Goal: Task Accomplishment & Management: Use online tool/utility

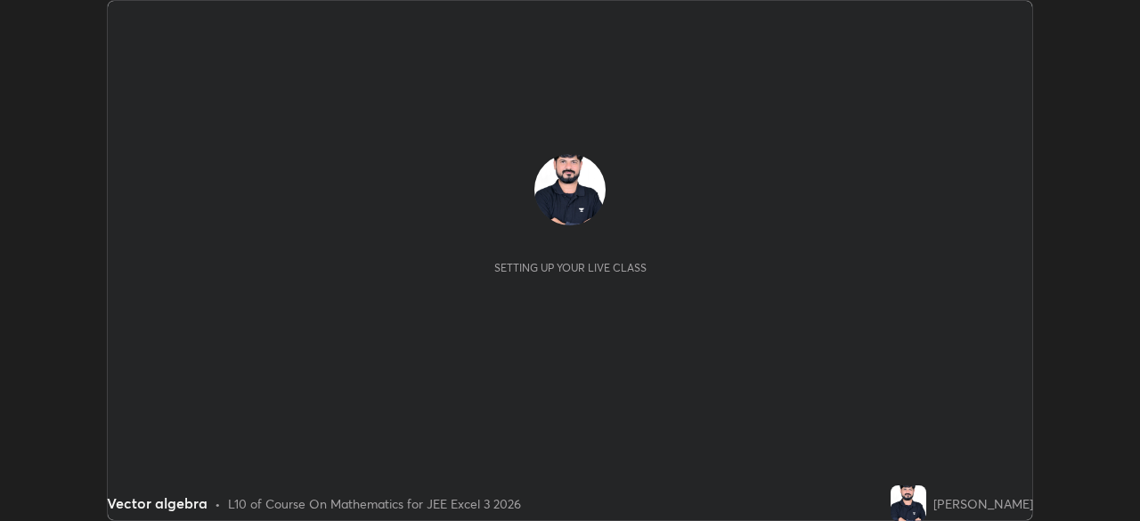
scroll to position [521, 1139]
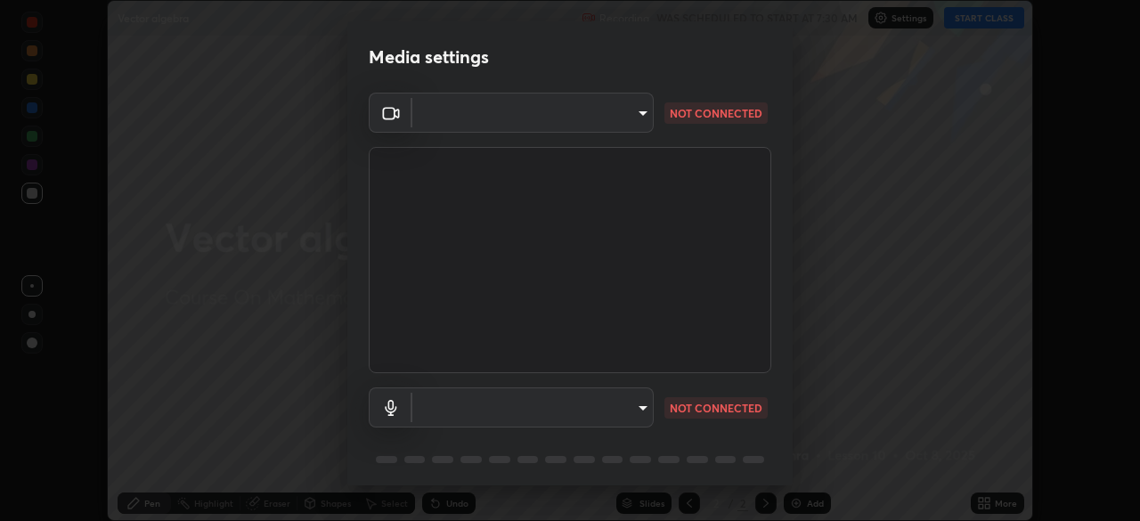
type input "d2a8d083fe92625c00d6f2d6251b1743eb4d001f6796ada4c2fe812c908969fc"
type input "default"
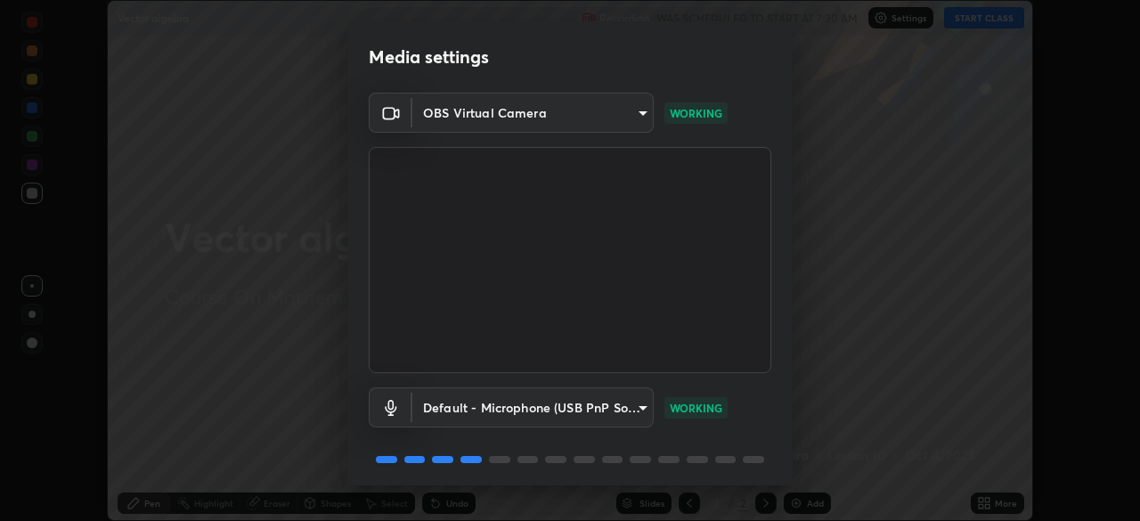
scroll to position [63, 0]
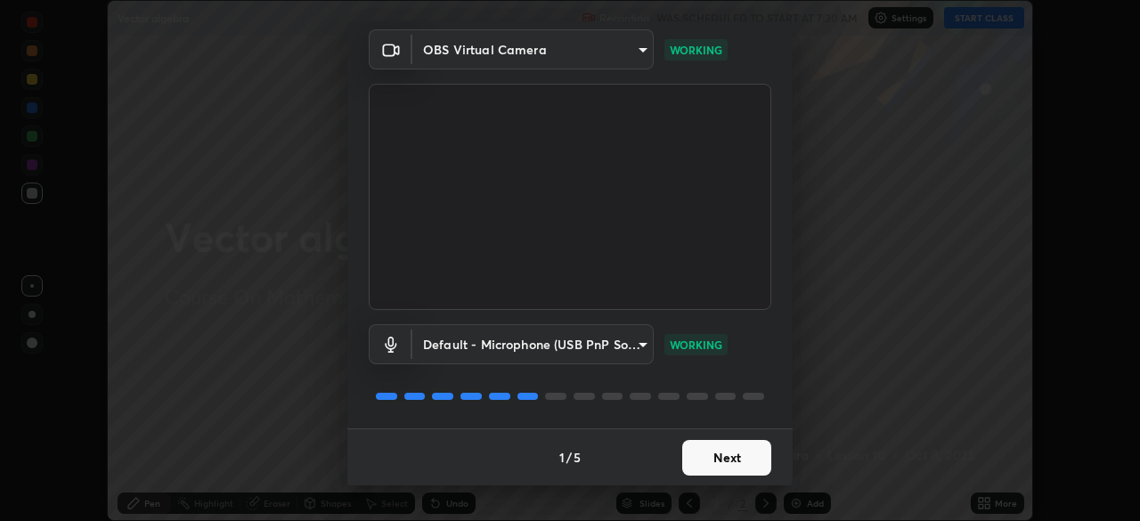
click at [726, 459] on button "Next" at bounding box center [726, 458] width 89 height 36
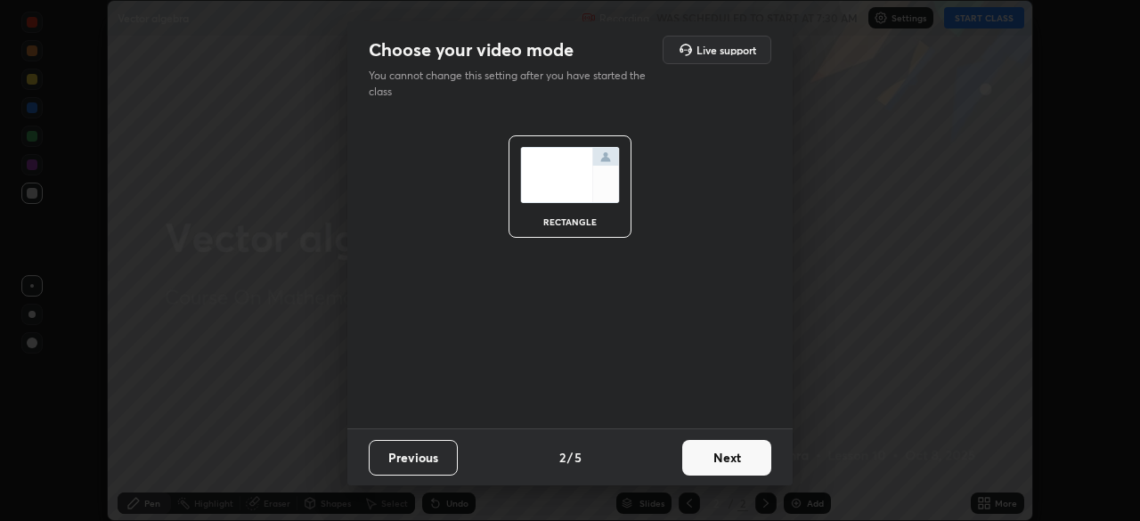
scroll to position [0, 0]
click at [731, 455] on button "Next" at bounding box center [726, 458] width 89 height 36
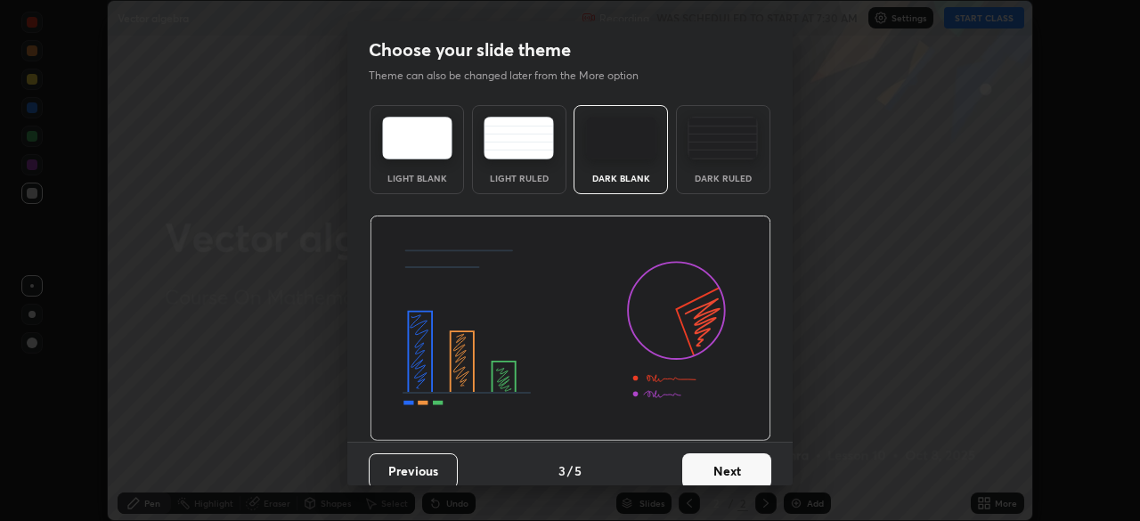
click at [725, 469] on button "Next" at bounding box center [726, 471] width 89 height 36
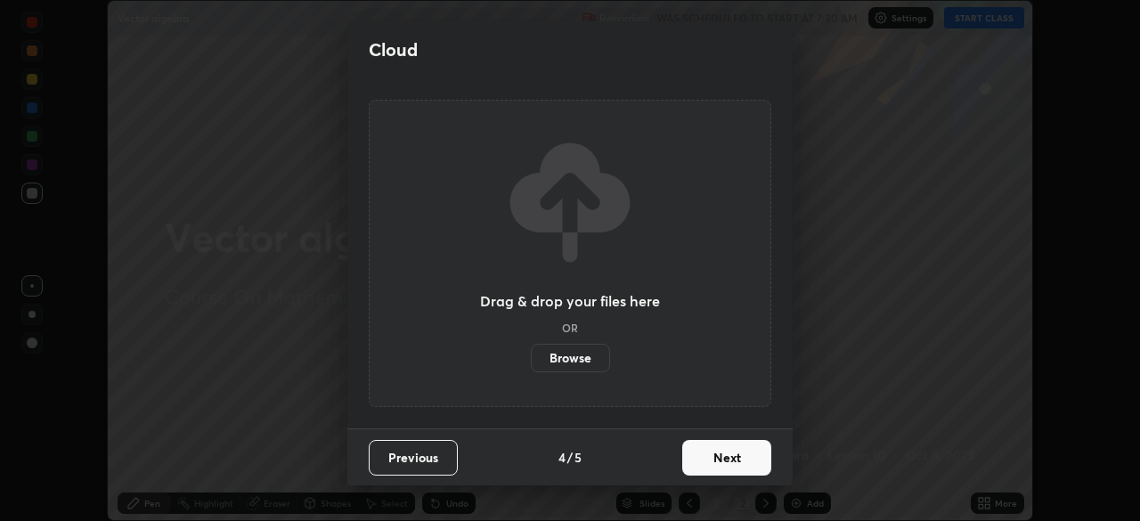
click at [731, 462] on button "Next" at bounding box center [726, 458] width 89 height 36
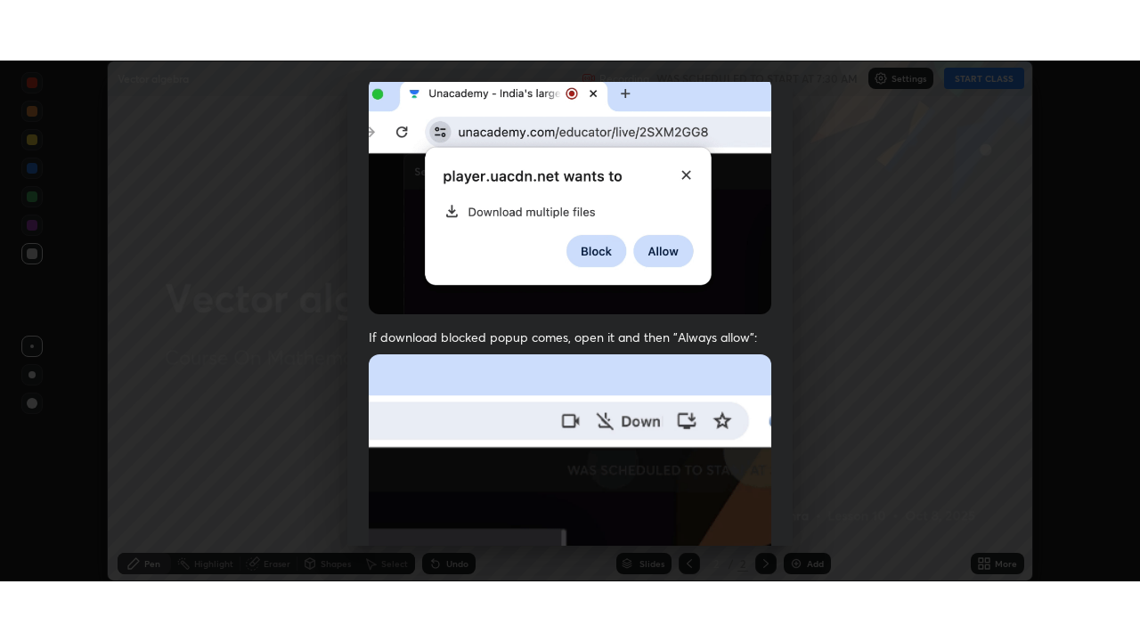
scroll to position [427, 0]
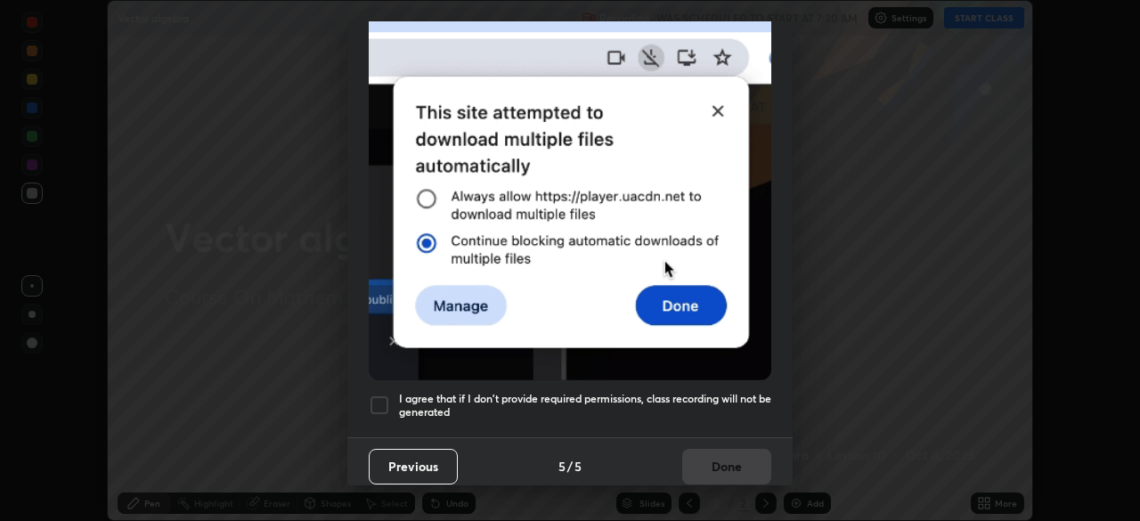
click at [378, 399] on div at bounding box center [379, 405] width 21 height 21
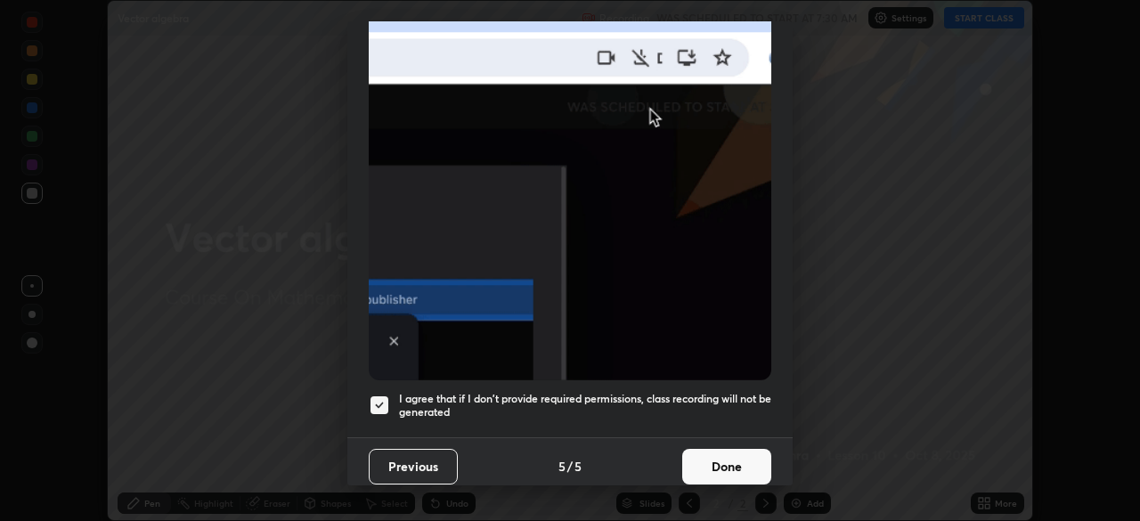
click at [730, 456] on button "Done" at bounding box center [726, 467] width 89 height 36
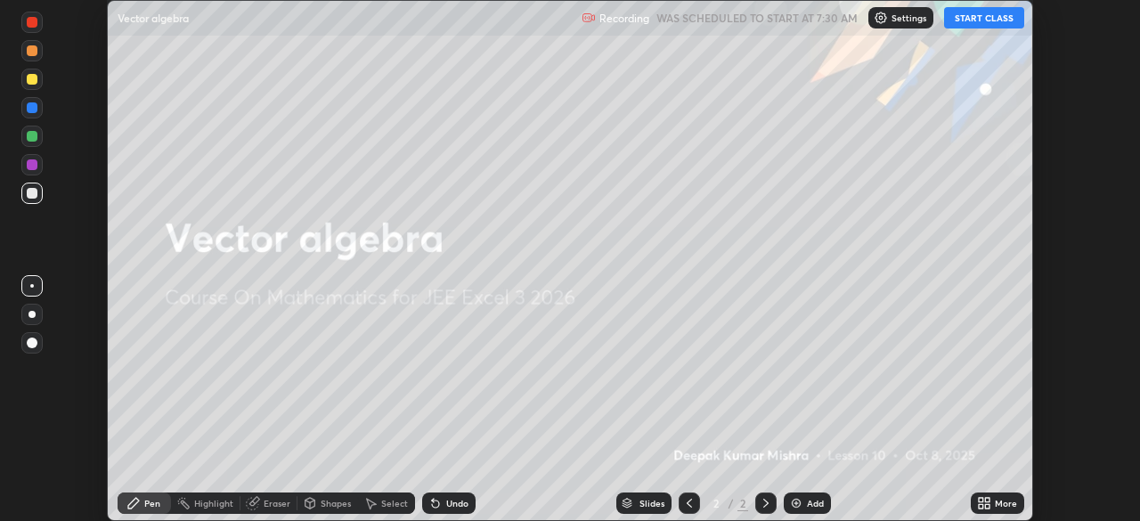
click at [992, 22] on button "START CLASS" at bounding box center [984, 17] width 80 height 21
click at [1005, 503] on div "More" at bounding box center [1006, 503] width 22 height 9
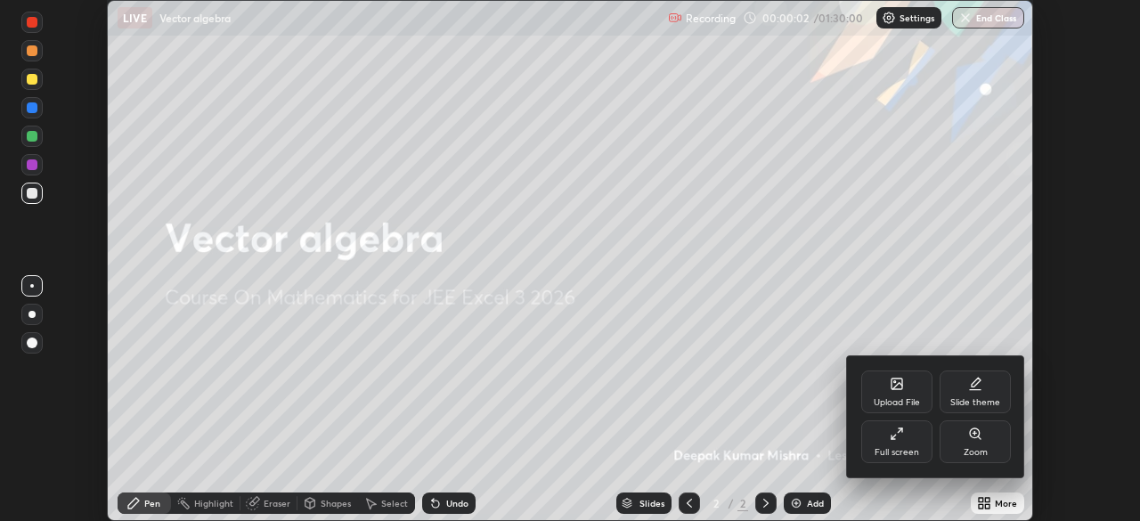
click at [906, 445] on div "Full screen" at bounding box center [896, 441] width 71 height 43
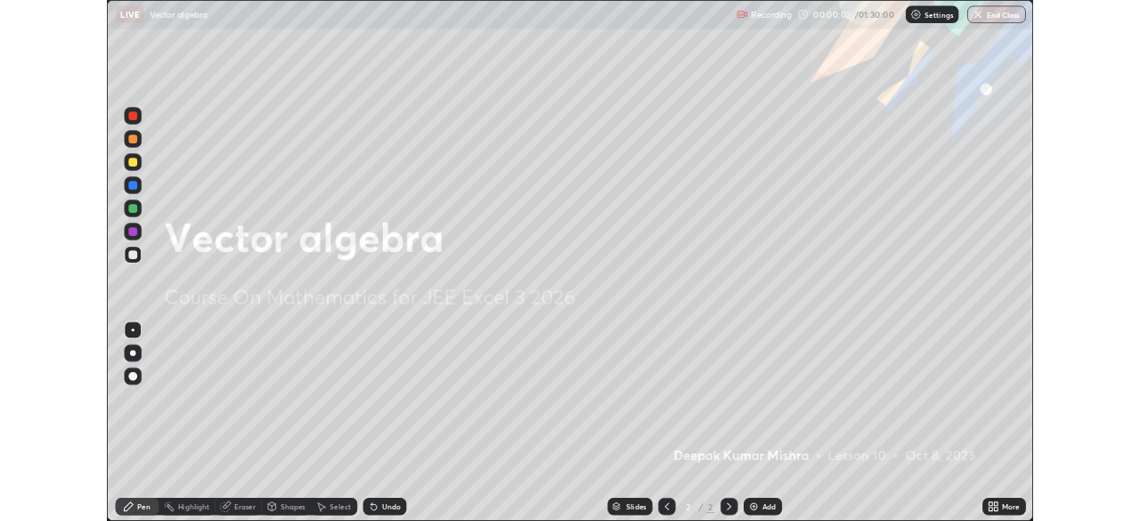
scroll to position [641, 1140]
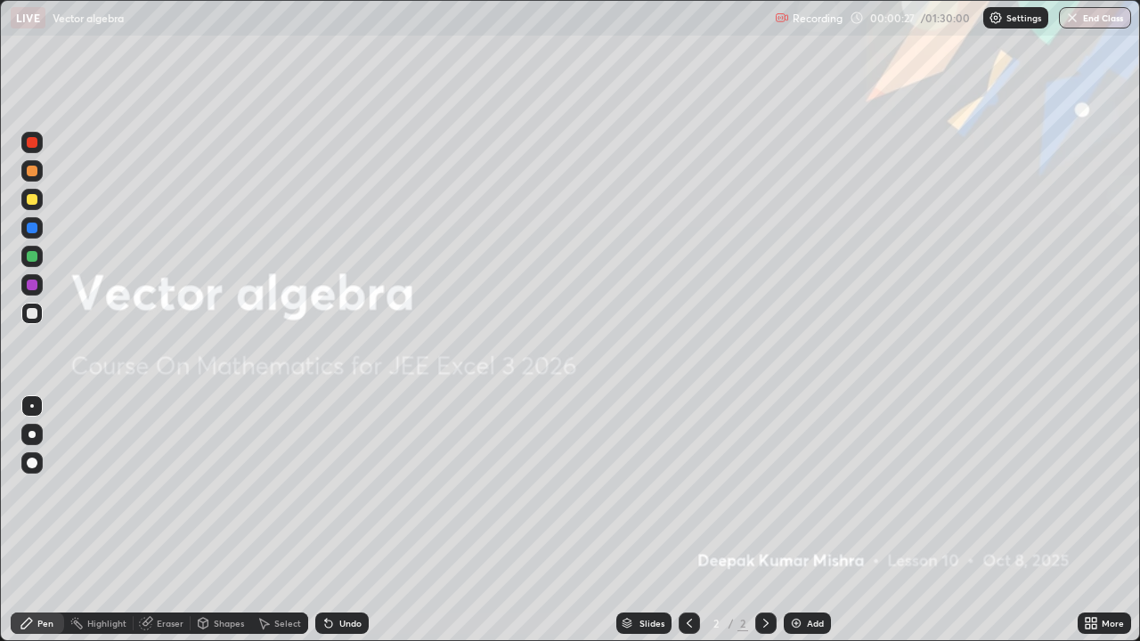
click at [807, 520] on div "Add" at bounding box center [815, 623] width 17 height 9
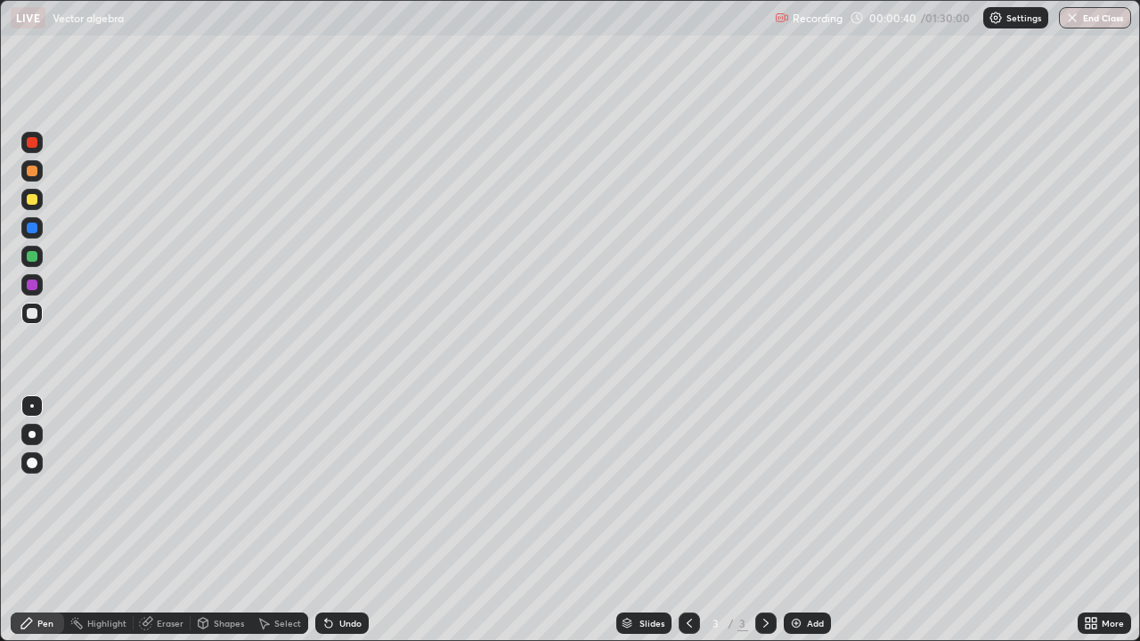
click at [168, 520] on div "Eraser" at bounding box center [170, 623] width 27 height 9
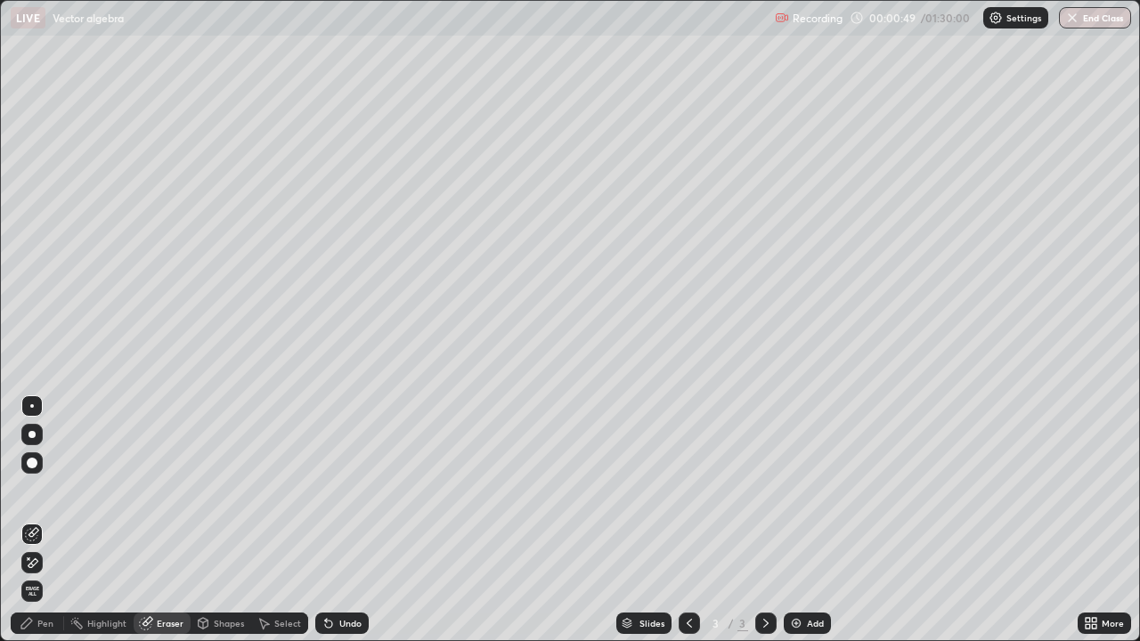
click at [43, 520] on div "Pen" at bounding box center [45, 623] width 16 height 9
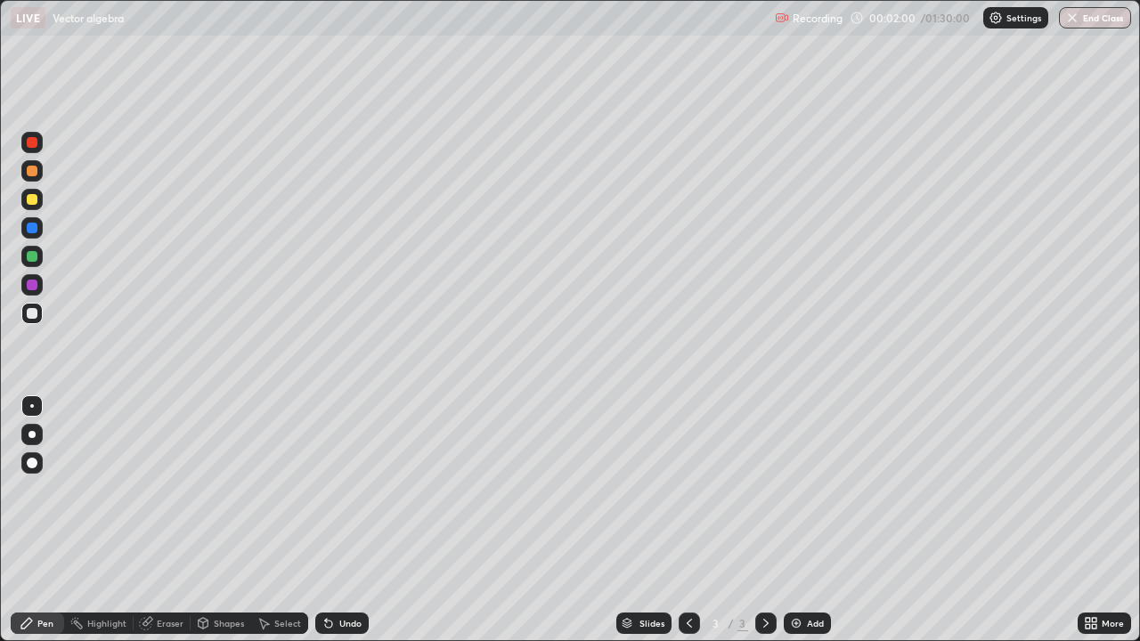
click at [34, 313] on div at bounding box center [32, 313] width 11 height 11
click at [29, 197] on div at bounding box center [32, 199] width 11 height 11
click at [800, 520] on img at bounding box center [796, 623] width 14 height 14
click at [32, 315] on div at bounding box center [32, 313] width 11 height 11
click at [173, 520] on div "Eraser" at bounding box center [170, 623] width 27 height 9
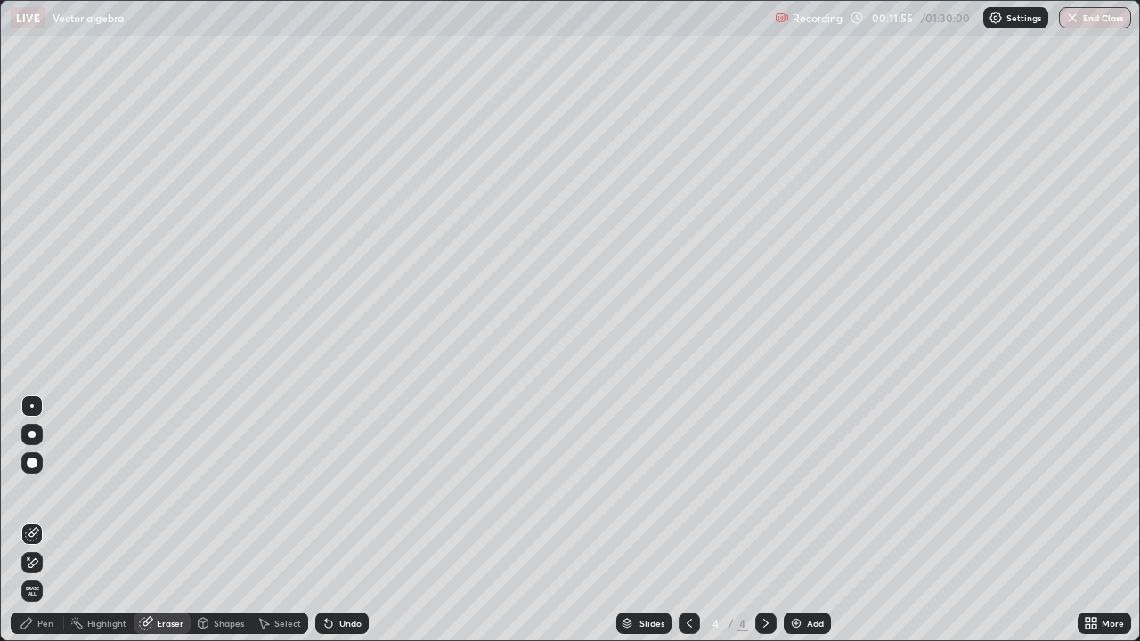
click at [41, 520] on div "Pen" at bounding box center [45, 623] width 16 height 9
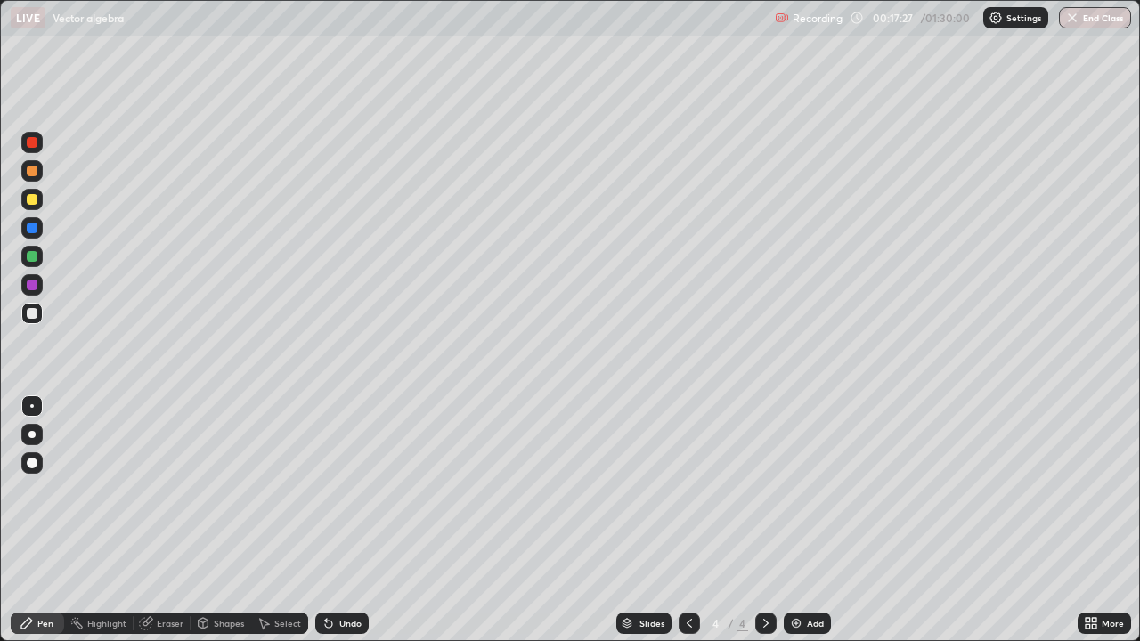
click at [803, 520] on div "Add" at bounding box center [807, 623] width 47 height 21
click at [29, 200] on div at bounding box center [32, 199] width 11 height 11
click at [37, 288] on div at bounding box center [32, 285] width 11 height 11
click at [30, 200] on div at bounding box center [32, 199] width 11 height 11
click at [27, 310] on div at bounding box center [32, 313] width 11 height 11
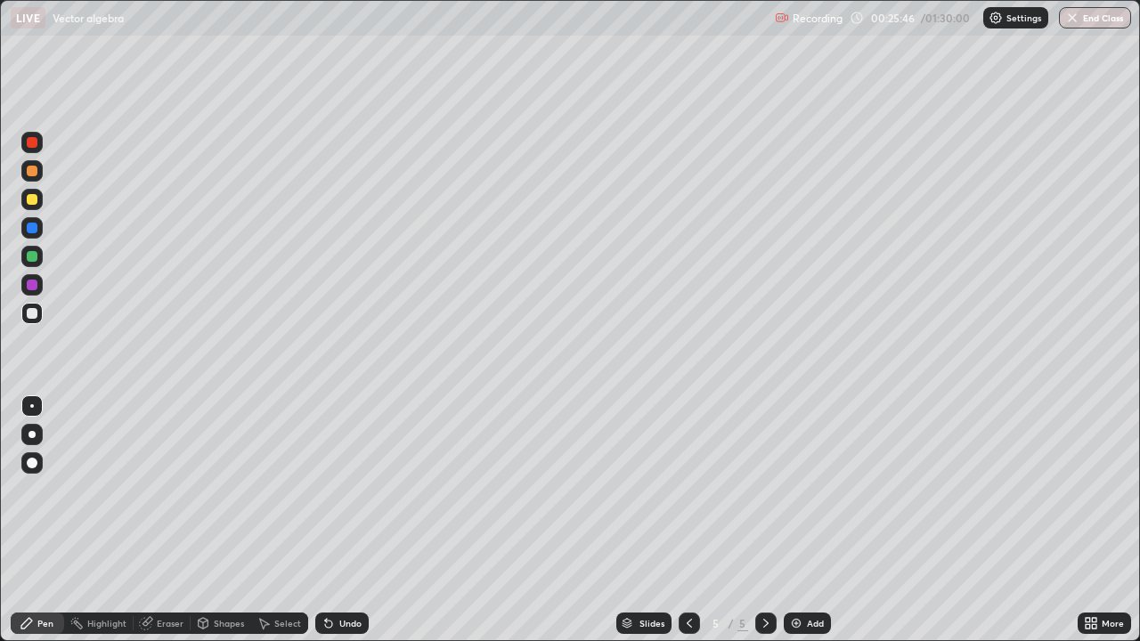
click at [804, 520] on div "Add" at bounding box center [807, 623] width 47 height 21
click at [24, 196] on div at bounding box center [31, 199] width 21 height 21
click at [169, 520] on div "Eraser" at bounding box center [162, 623] width 57 height 21
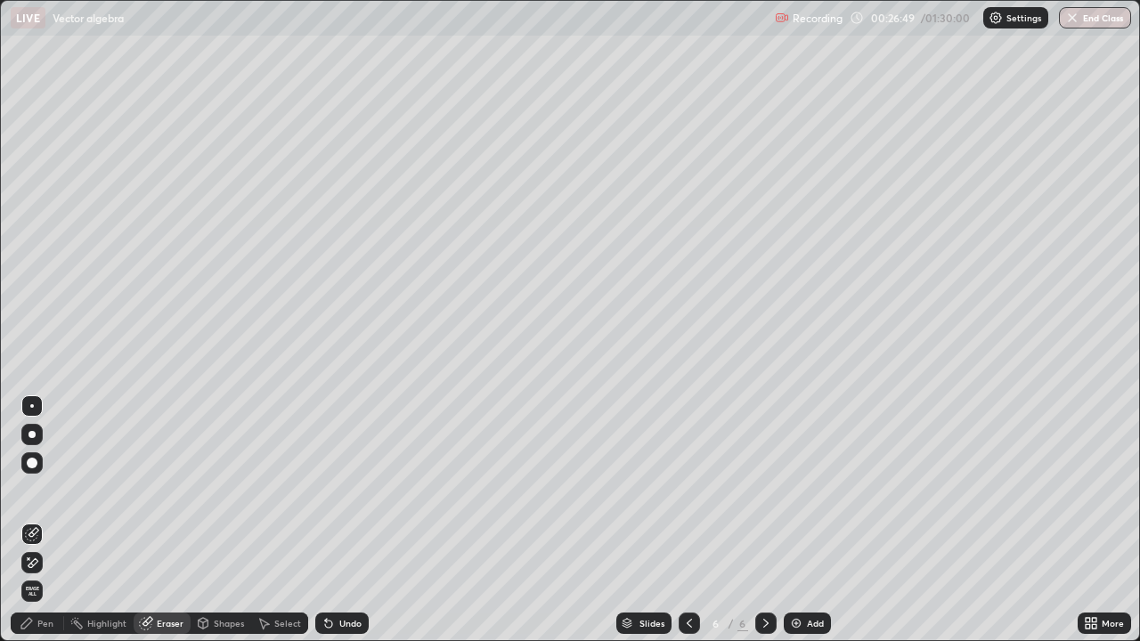
click at [45, 520] on div "Pen" at bounding box center [45, 623] width 16 height 9
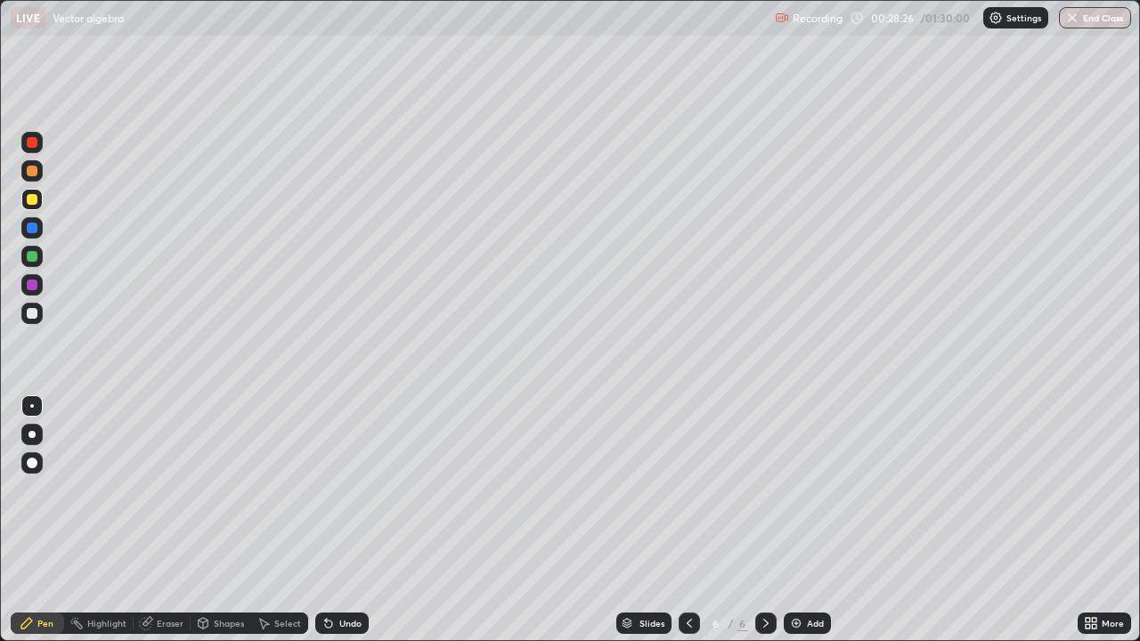
click at [32, 313] on div at bounding box center [32, 313] width 11 height 11
click at [169, 520] on div "Eraser" at bounding box center [170, 623] width 27 height 9
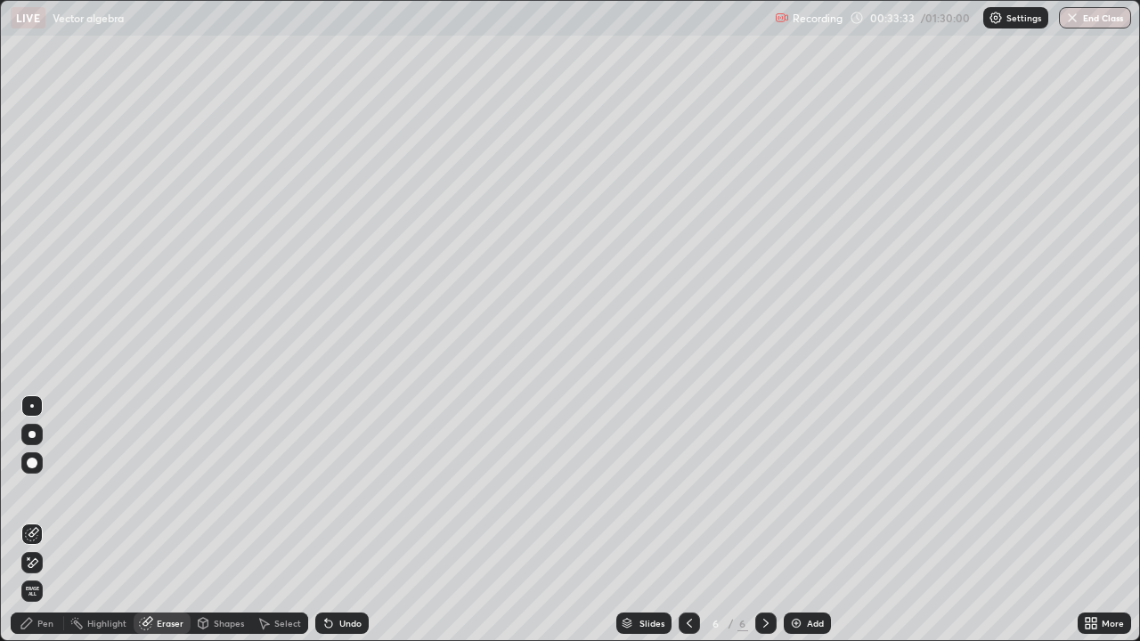
click at [39, 520] on div "Pen" at bounding box center [37, 623] width 53 height 21
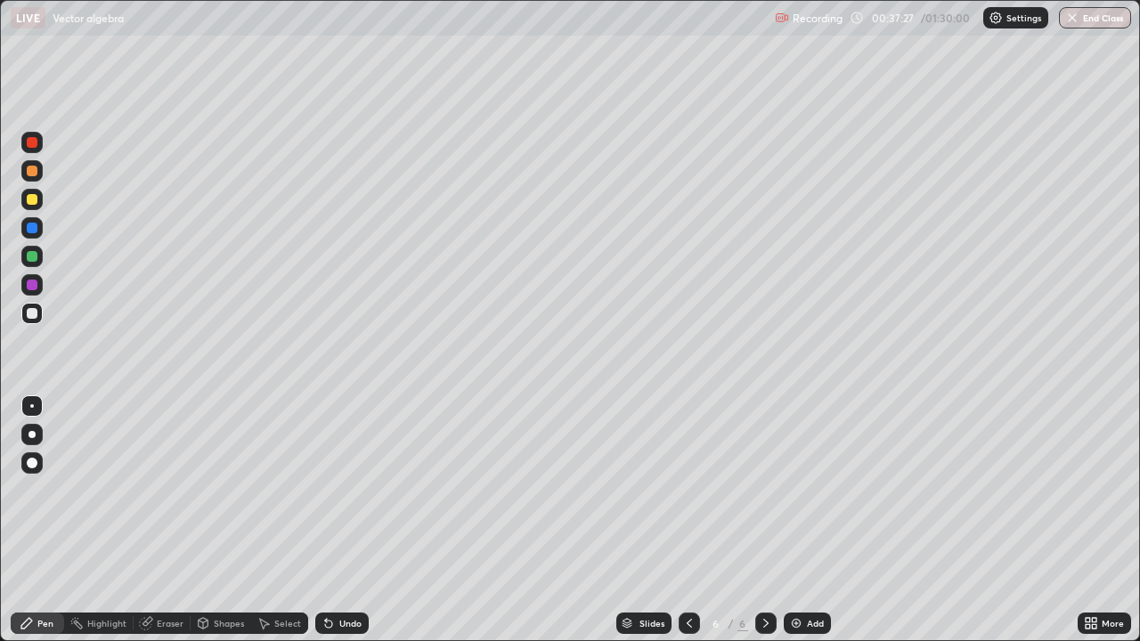
click at [801, 520] on img at bounding box center [796, 623] width 14 height 14
click at [34, 196] on div at bounding box center [32, 199] width 11 height 11
click at [686, 520] on icon at bounding box center [689, 623] width 14 height 14
click at [685, 520] on icon at bounding box center [689, 623] width 14 height 14
click at [688, 520] on icon at bounding box center [689, 623] width 14 height 14
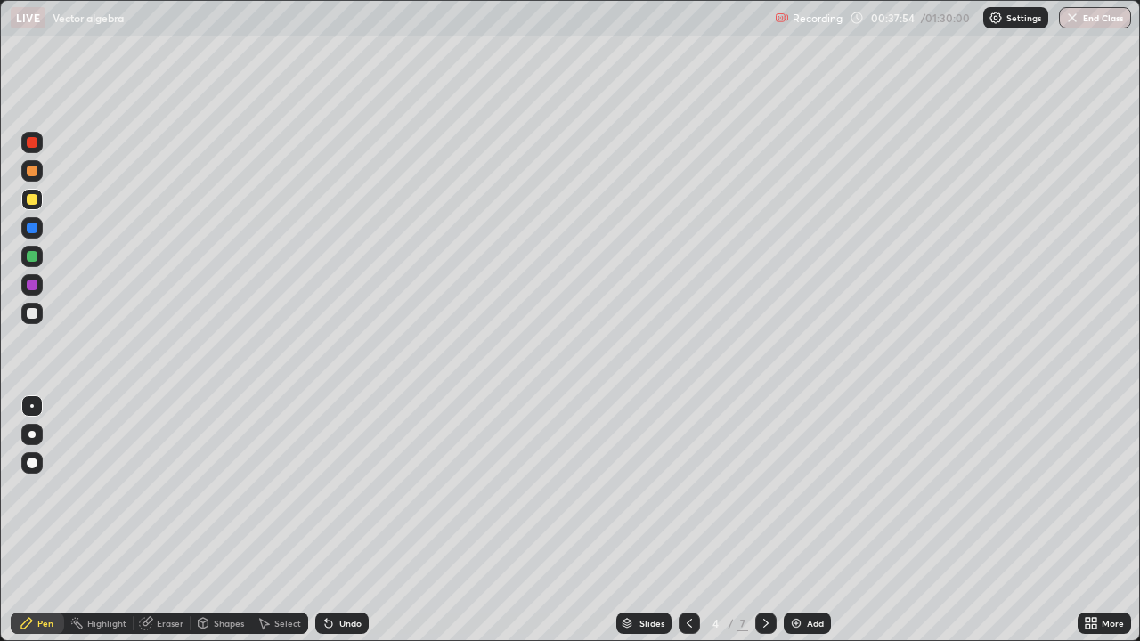
click at [763, 520] on icon at bounding box center [766, 623] width 14 height 14
click at [48, 520] on div "Pen" at bounding box center [45, 623] width 16 height 9
click at [762, 520] on icon at bounding box center [766, 623] width 14 height 14
click at [764, 520] on icon at bounding box center [766, 623] width 14 height 14
click at [29, 309] on div at bounding box center [32, 313] width 11 height 11
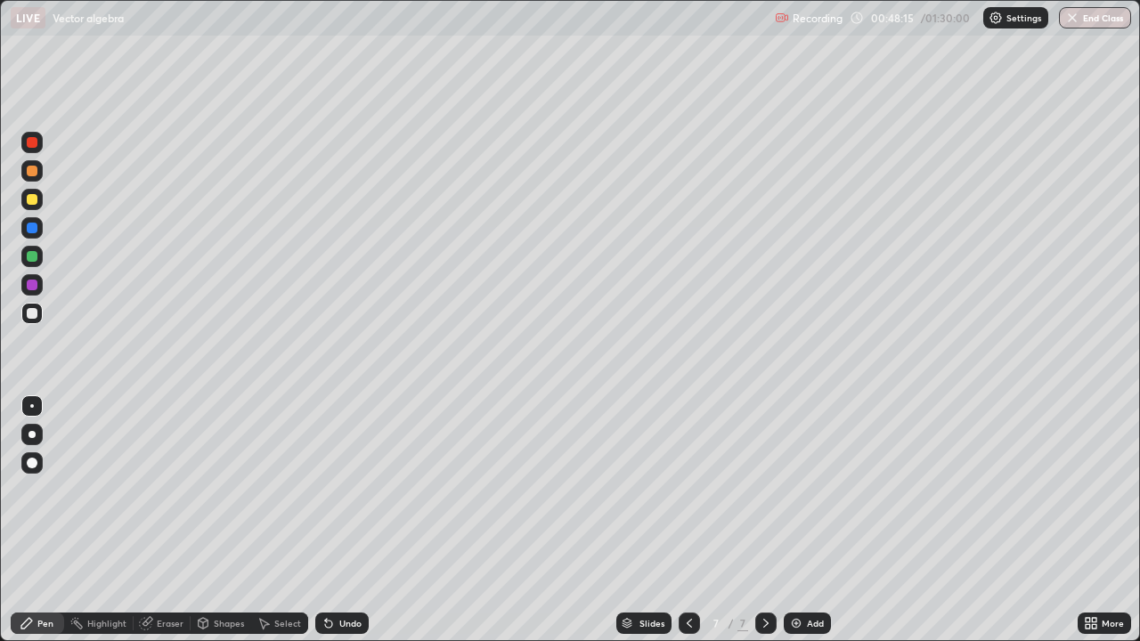
click at [807, 520] on div "Add" at bounding box center [815, 623] width 17 height 9
click at [33, 195] on div at bounding box center [32, 199] width 11 height 11
click at [31, 314] on div at bounding box center [32, 313] width 11 height 11
click at [32, 198] on div at bounding box center [32, 199] width 11 height 11
click at [168, 520] on div "Eraser" at bounding box center [170, 623] width 27 height 9
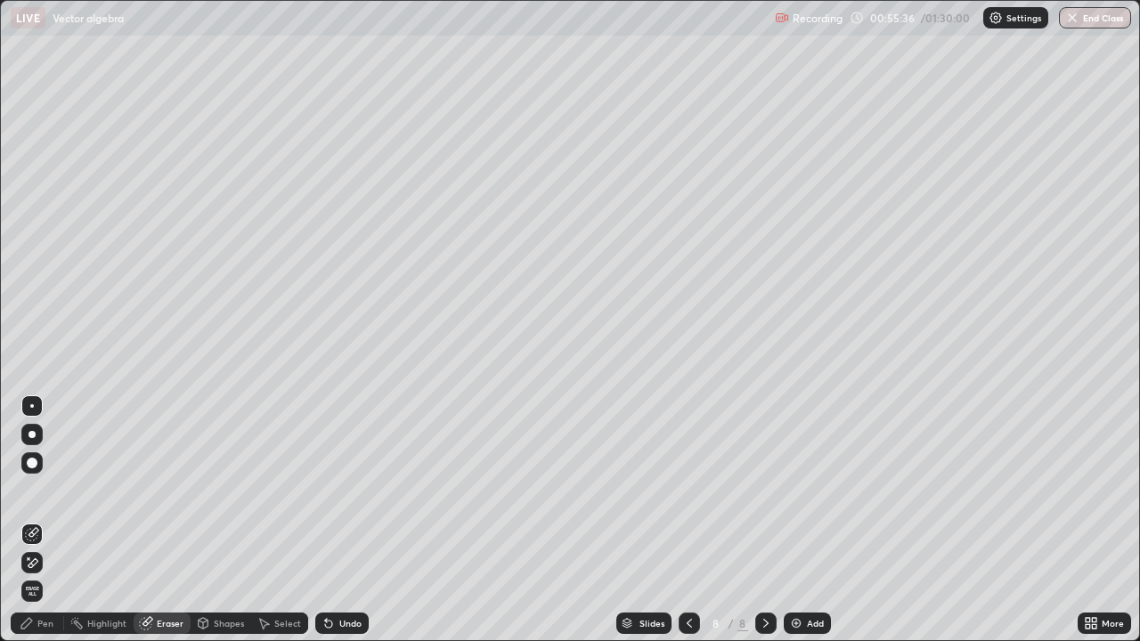
click at [53, 520] on div "Pen" at bounding box center [45, 623] width 16 height 9
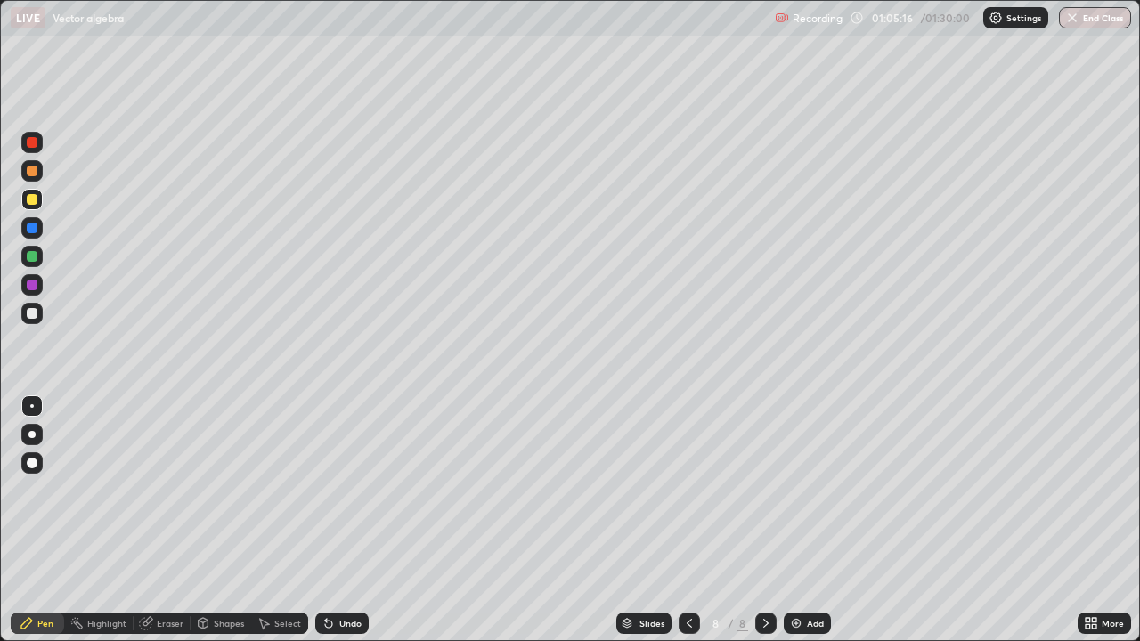
click at [804, 520] on div "Add" at bounding box center [807, 623] width 47 height 21
click at [28, 313] on div at bounding box center [32, 313] width 11 height 11
click at [30, 200] on div at bounding box center [32, 199] width 11 height 11
click at [154, 520] on div "Eraser" at bounding box center [162, 623] width 57 height 21
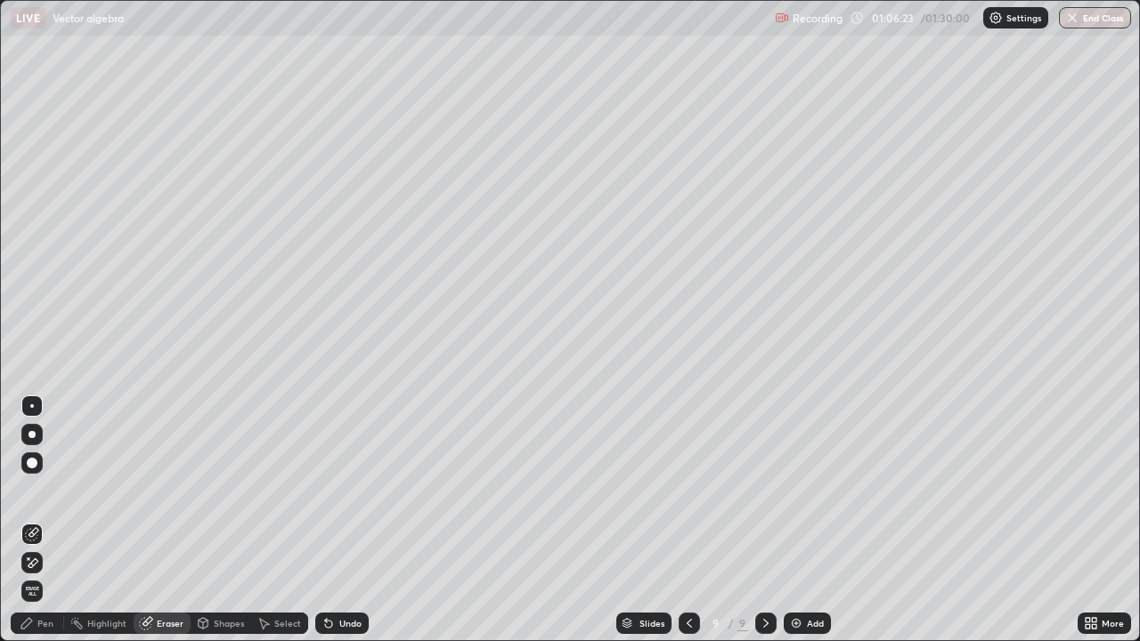
click at [38, 520] on div "Pen" at bounding box center [45, 623] width 16 height 9
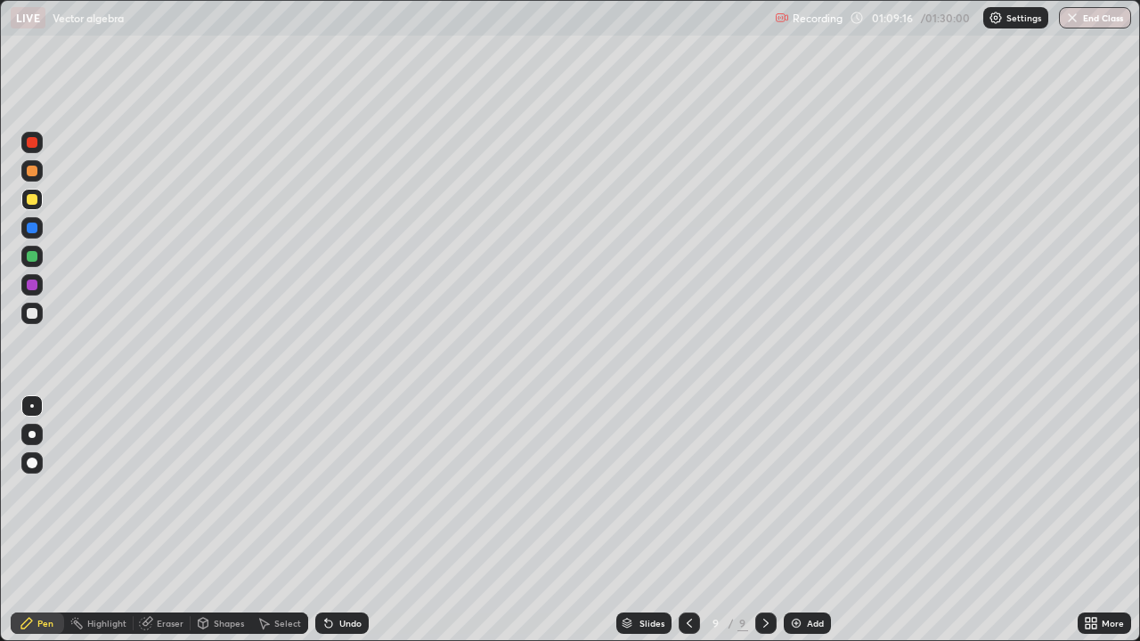
click at [29, 308] on div at bounding box center [32, 313] width 11 height 11
click at [167, 520] on div "Eraser" at bounding box center [170, 623] width 27 height 9
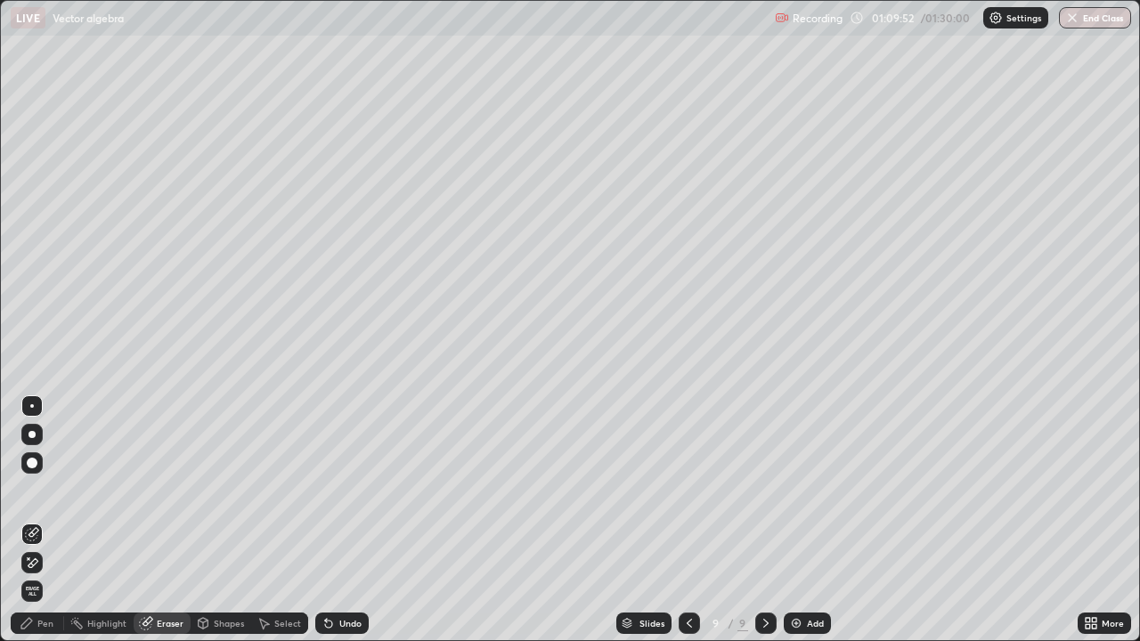
click at [45, 520] on div "Pen" at bounding box center [37, 623] width 53 height 21
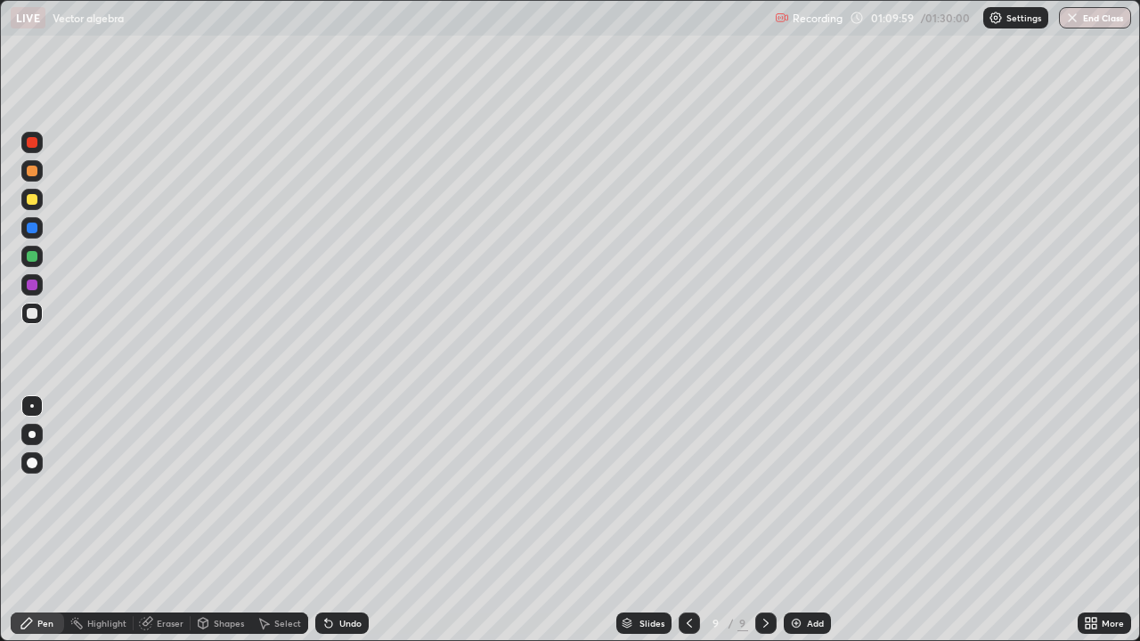
click at [169, 520] on div "Eraser" at bounding box center [170, 623] width 27 height 9
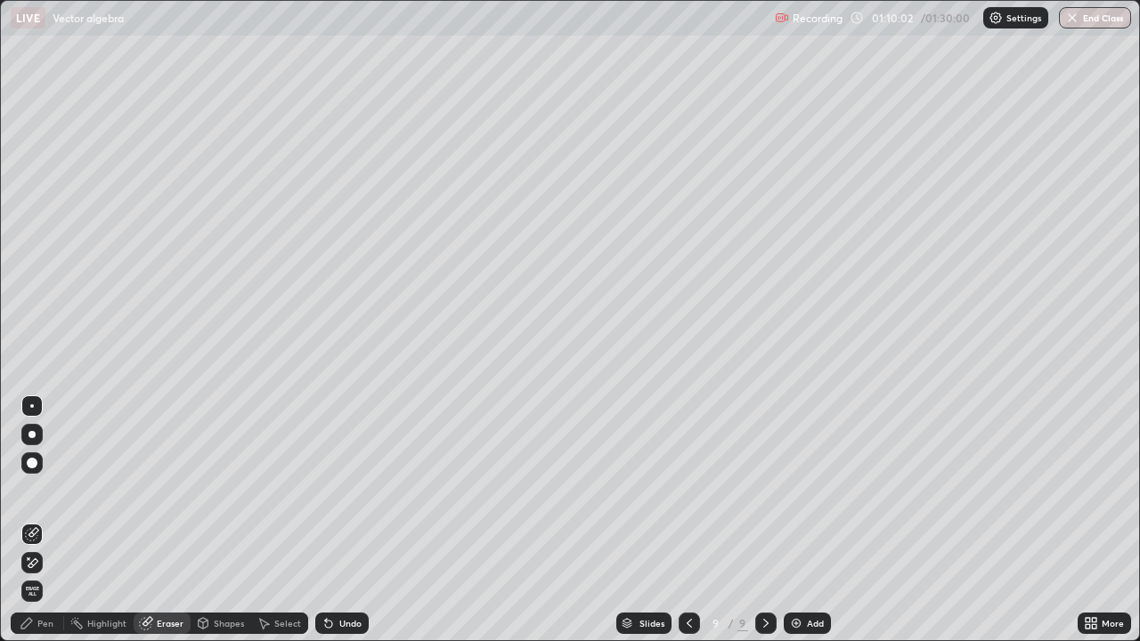
click at [53, 520] on div "Pen" at bounding box center [45, 623] width 16 height 9
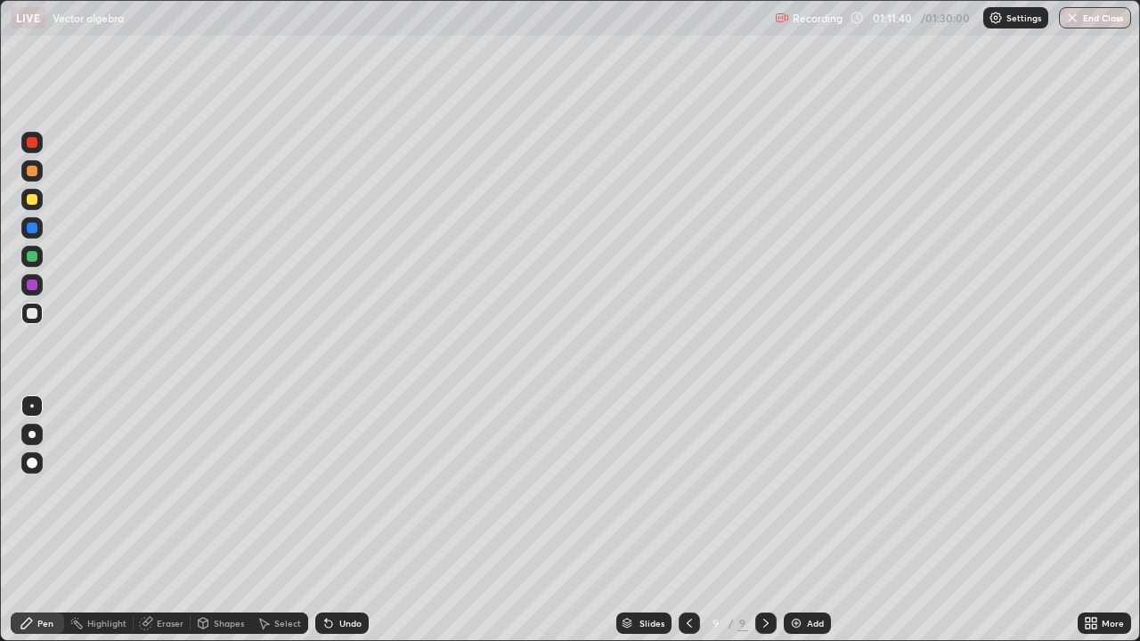
click at [37, 284] on div at bounding box center [32, 285] width 11 height 11
click at [807, 520] on div "Add" at bounding box center [815, 623] width 17 height 9
click at [27, 311] on div at bounding box center [32, 313] width 11 height 11
click at [33, 197] on div at bounding box center [32, 199] width 11 height 11
click at [1106, 15] on button "End Class" at bounding box center [1096, 17] width 70 height 21
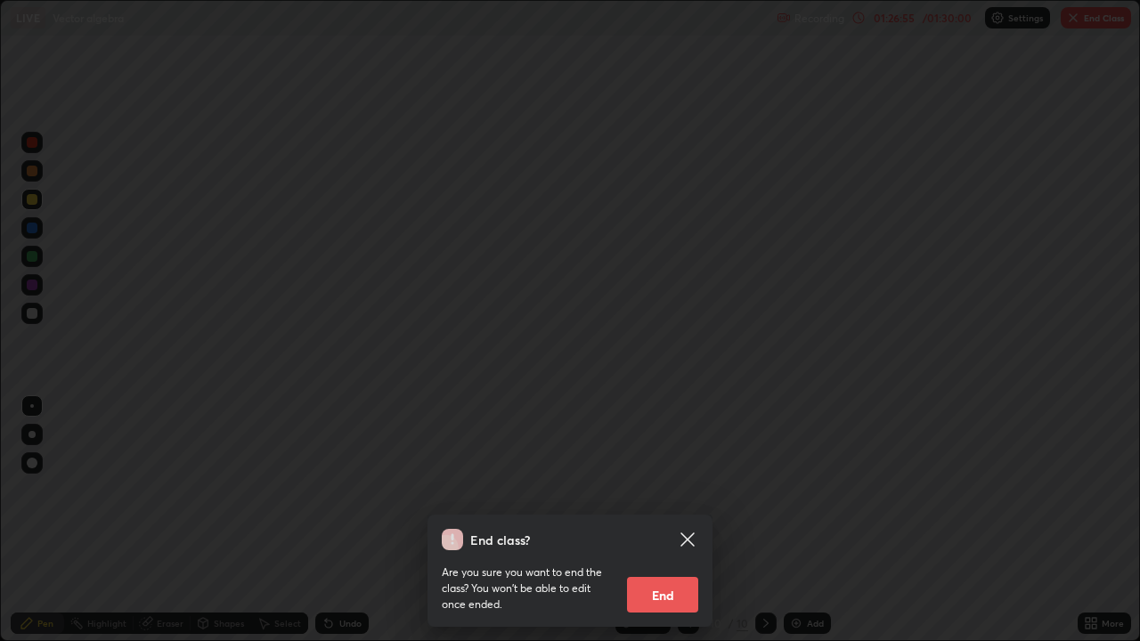
click at [642, 520] on button "End" at bounding box center [662, 595] width 71 height 36
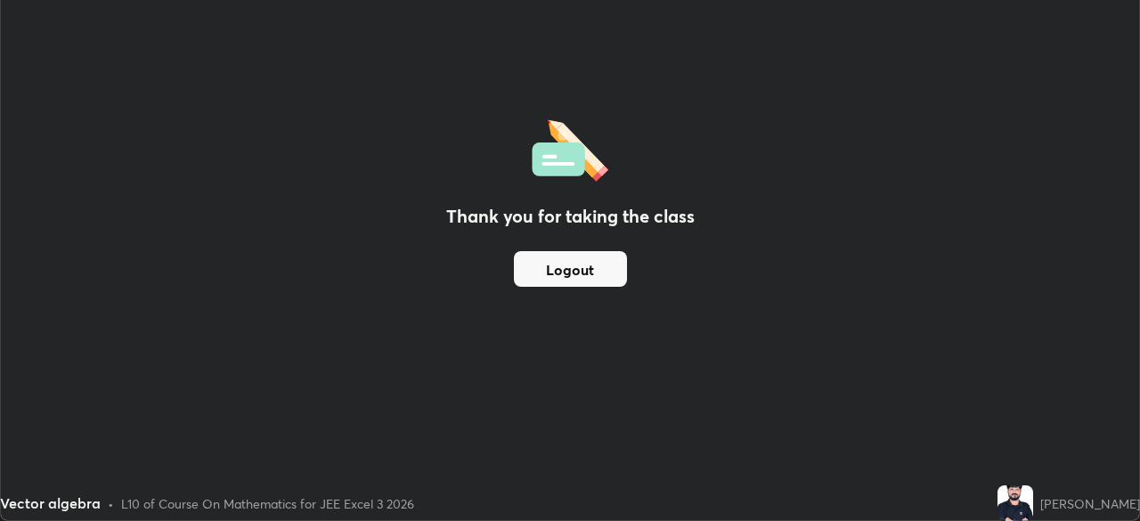
scroll to position [88566, 87947]
